Goal: Task Accomplishment & Management: Use online tool/utility

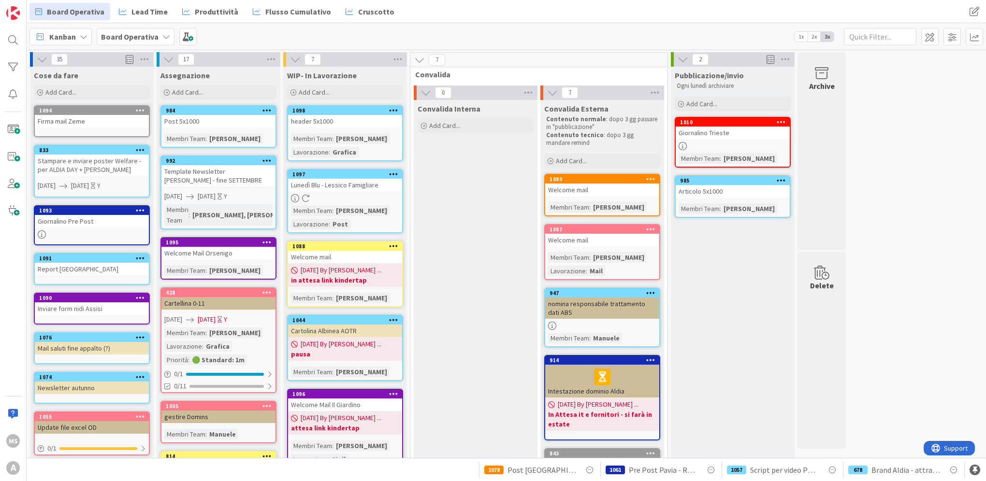
click at [209, 118] on div "Post 5x1000" at bounding box center [218, 121] width 114 height 13
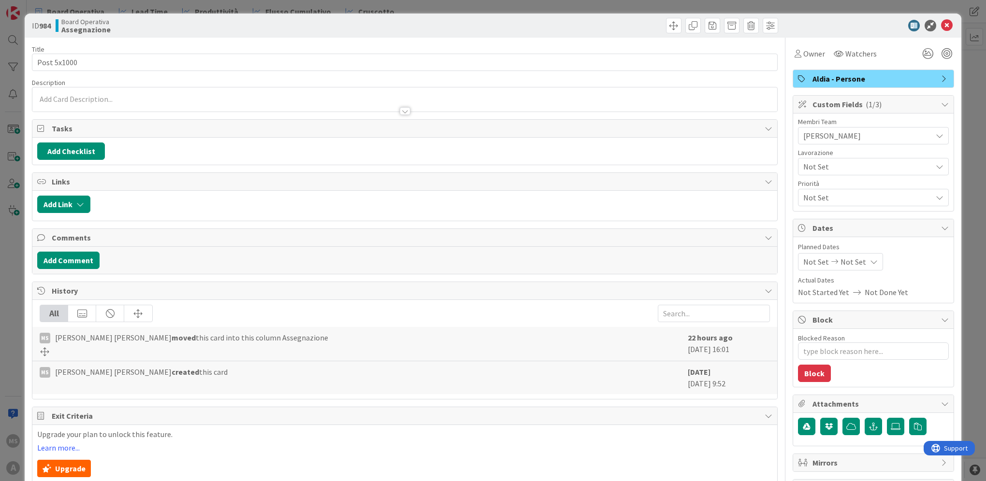
click at [854, 130] on span "[PERSON_NAME]" at bounding box center [867, 136] width 129 height 12
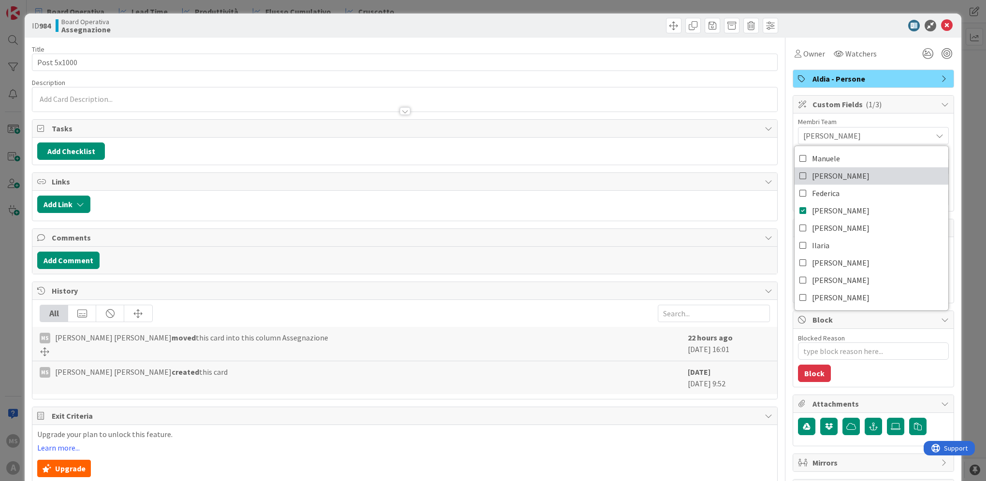
click at [858, 174] on link "[PERSON_NAME]" at bounding box center [872, 175] width 154 height 17
type textarea "x"
click at [941, 23] on icon at bounding box center [947, 26] width 12 height 12
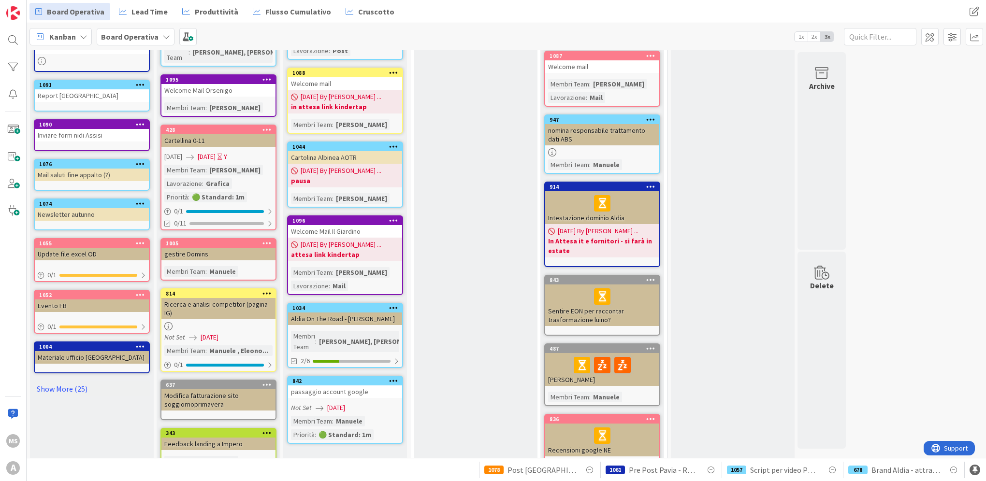
scroll to position [193, 0]
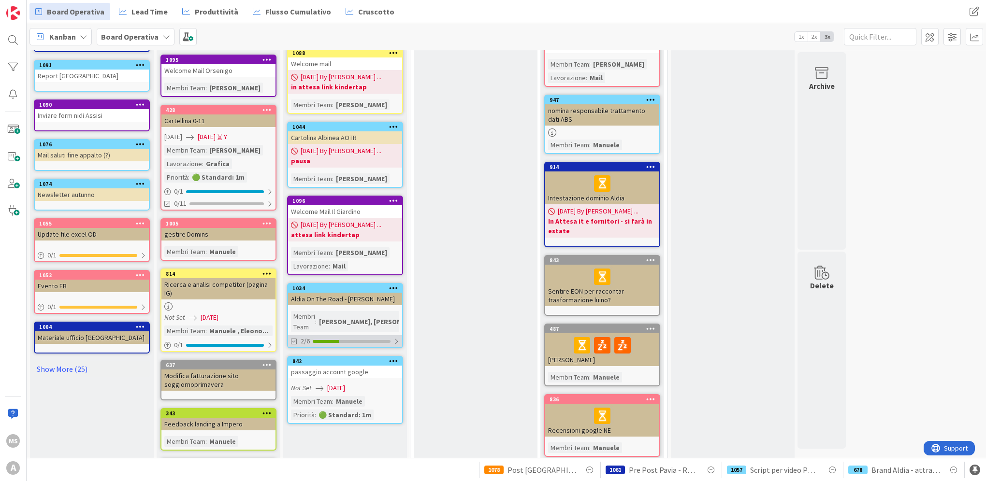
click at [383, 335] on div "2/6" at bounding box center [345, 341] width 114 height 12
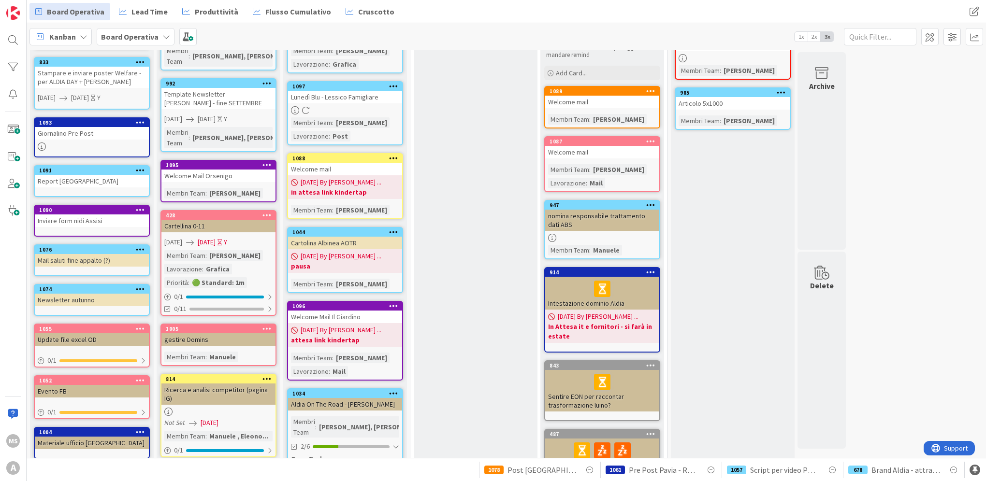
scroll to position [145, 0]
